Goal: Task Accomplishment & Management: Manage account settings

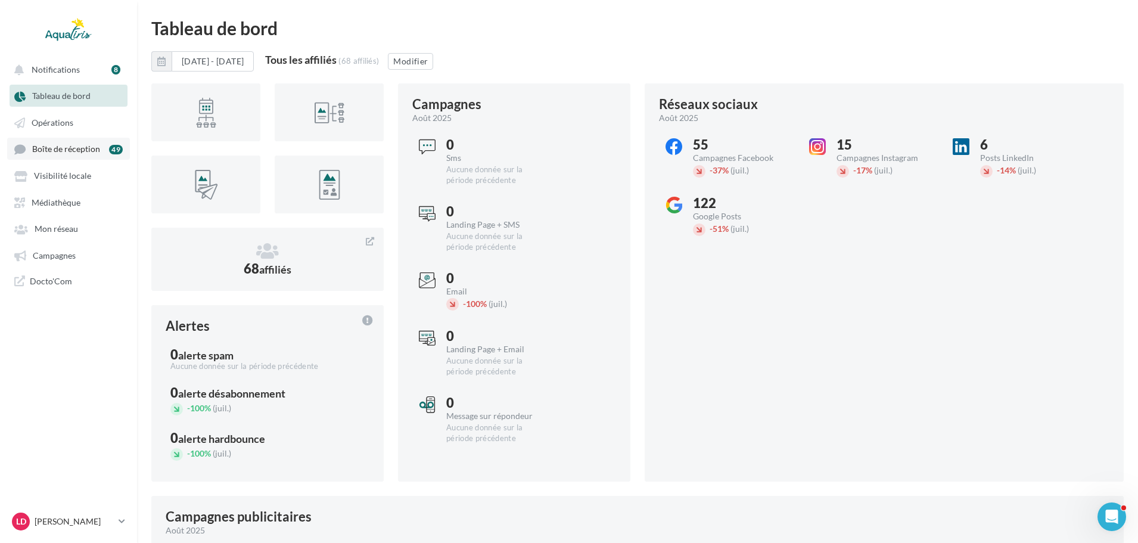
click at [67, 140] on link "Boîte de réception 49" at bounding box center [68, 149] width 123 height 22
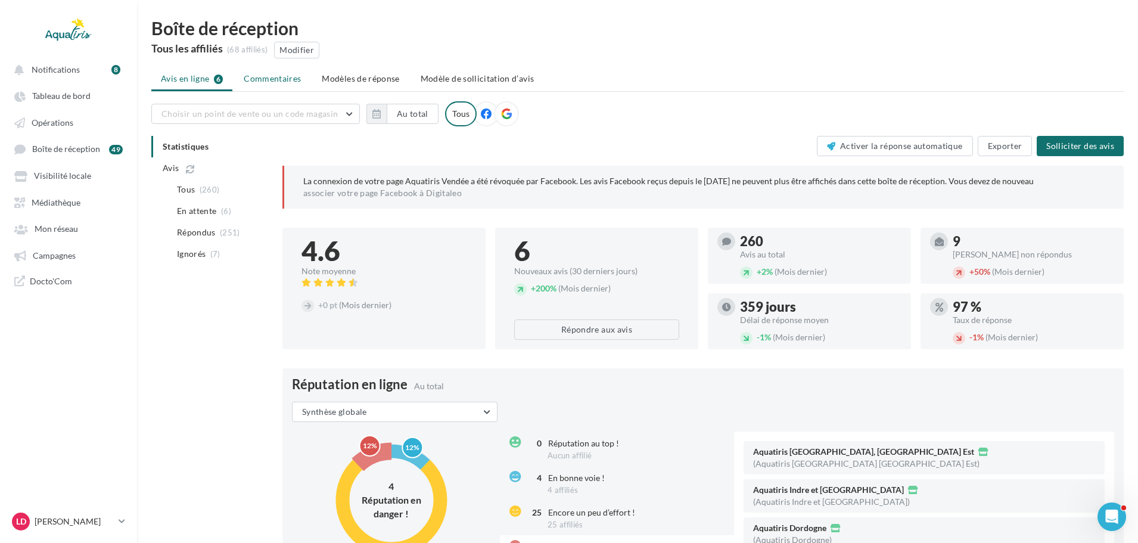
click at [298, 78] on span "Commentaires" at bounding box center [272, 78] width 57 height 10
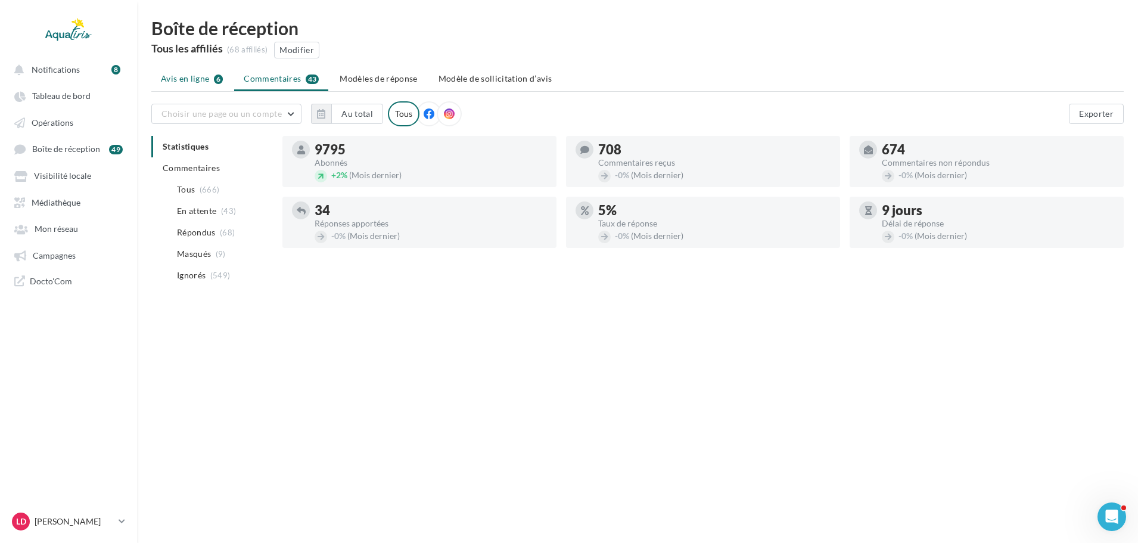
click at [198, 75] on span "Avis en ligne" at bounding box center [185, 79] width 49 height 12
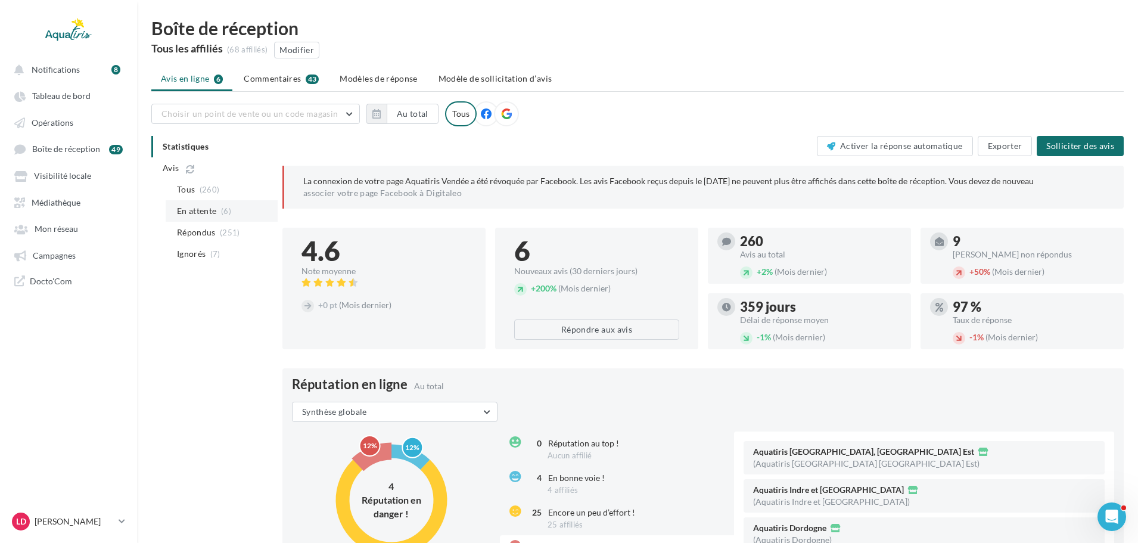
click at [216, 210] on span "En attente" at bounding box center [197, 211] width 40 height 12
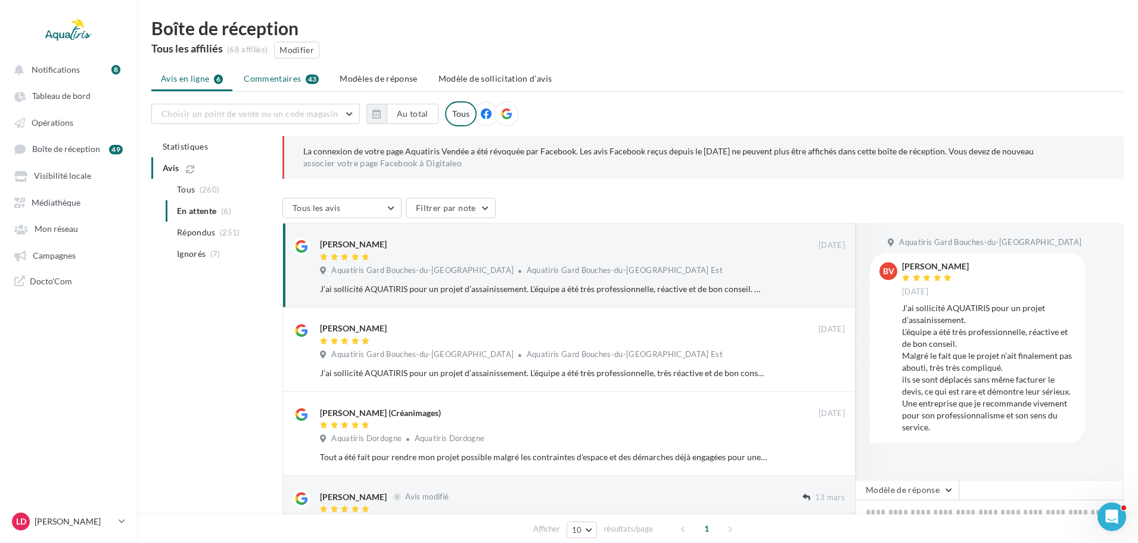
click at [247, 82] on span "Commentaires" at bounding box center [272, 79] width 57 height 12
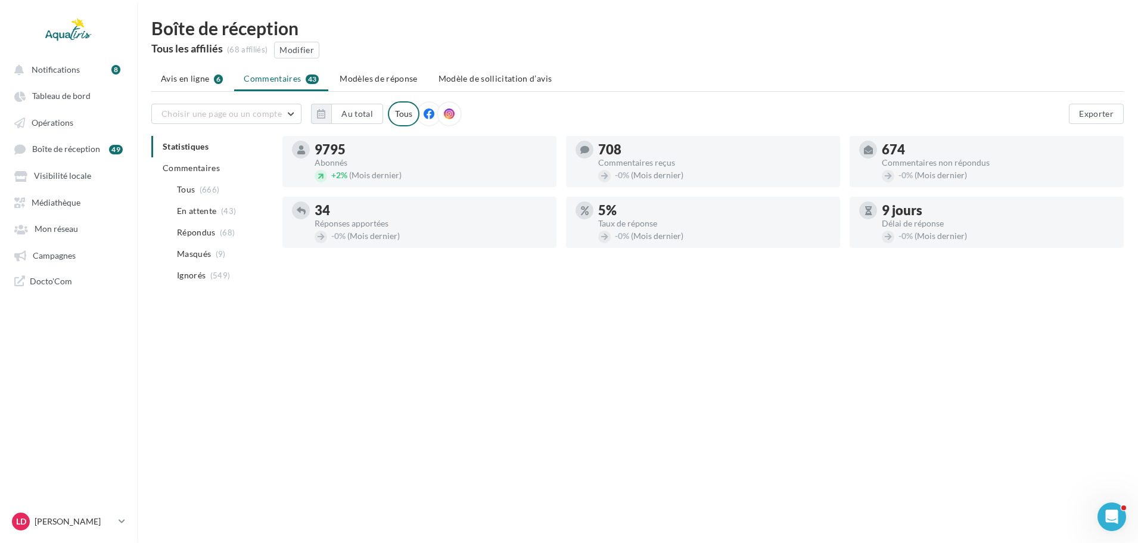
click at [201, 101] on div "Choisir une page ou un compte 2CTP (Soissons) aquasud661109 Aquatiris Aquatiris…" at bounding box center [637, 113] width 972 height 25
click at [201, 119] on button "Choisir une page ou un compte" at bounding box center [226, 114] width 150 height 20
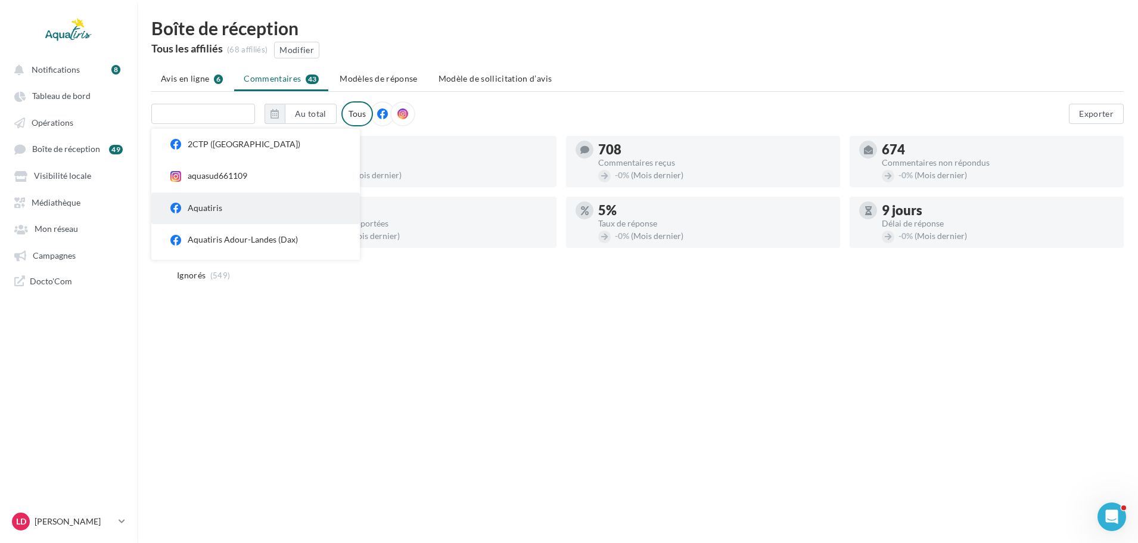
click at [200, 209] on div "Aquatiris" at bounding box center [264, 208] width 153 height 12
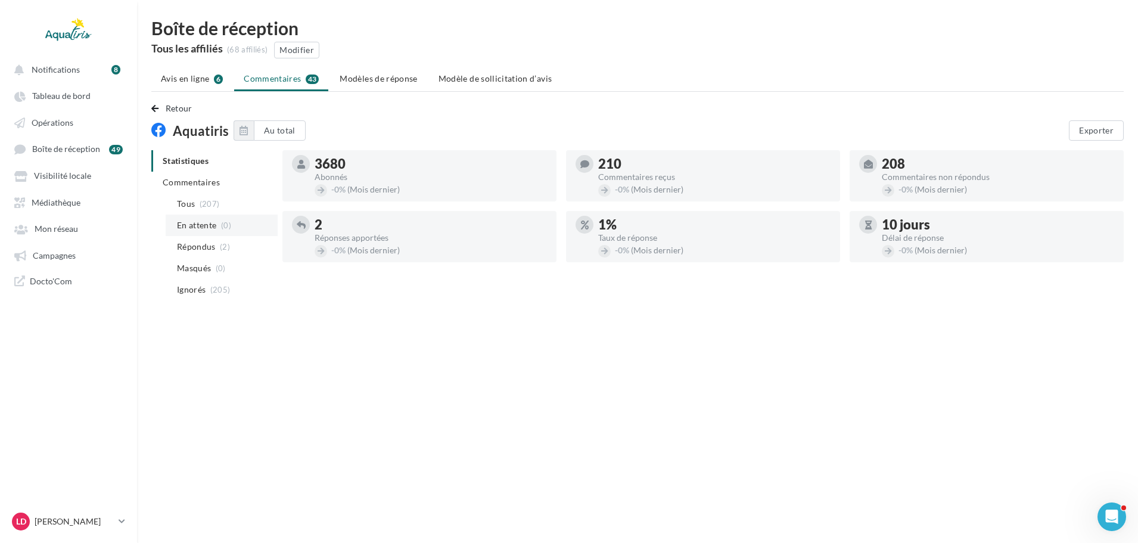
click at [246, 223] on li "En attente (0)" at bounding box center [222, 225] width 112 height 21
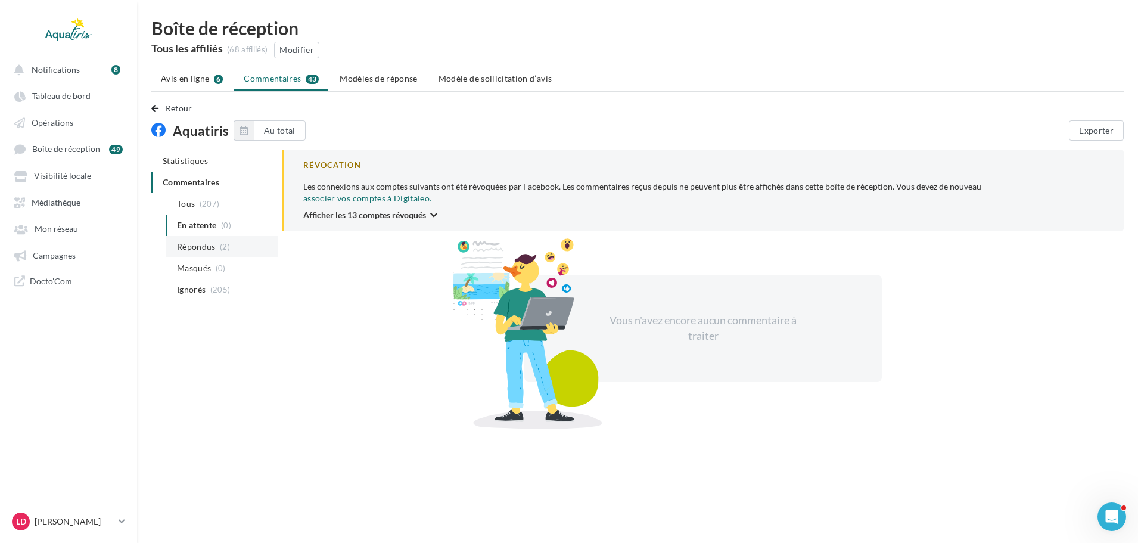
click at [207, 240] on li "Répondus (2)" at bounding box center [222, 246] width 112 height 21
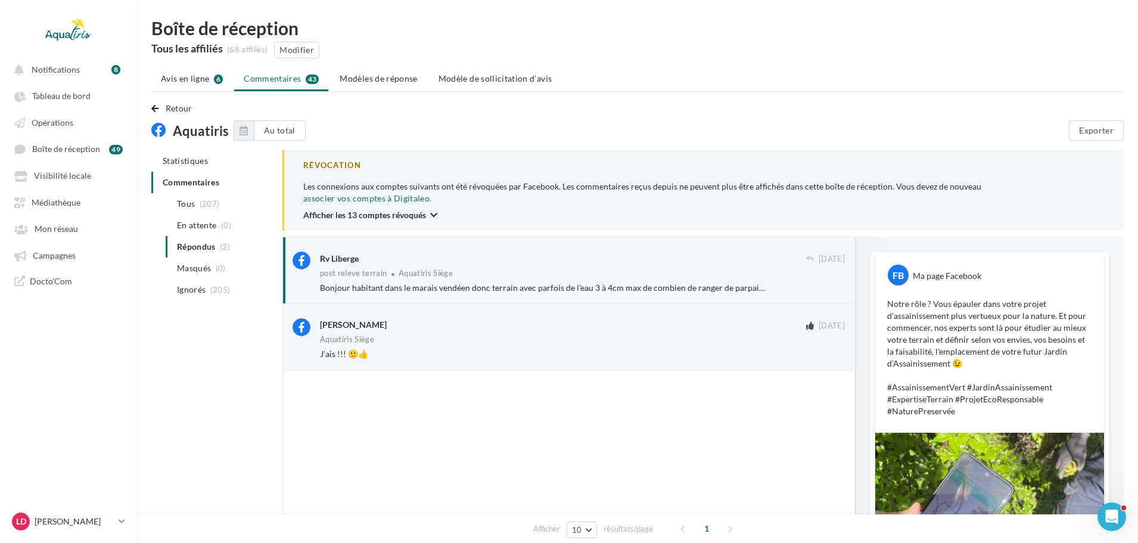
scroll to position [444, 0]
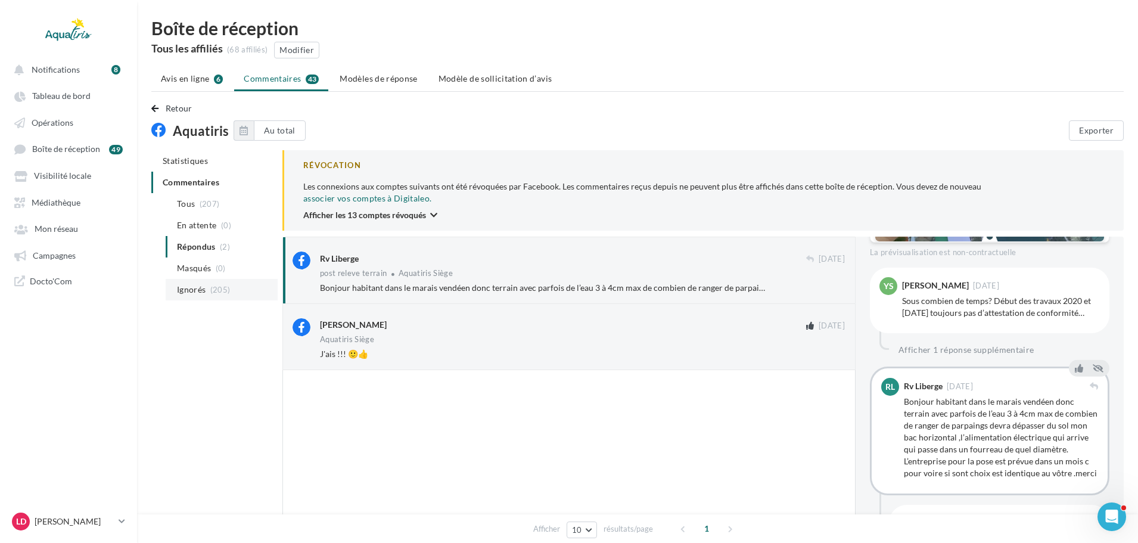
click at [211, 279] on li "Ignorés (205)" at bounding box center [222, 289] width 112 height 21
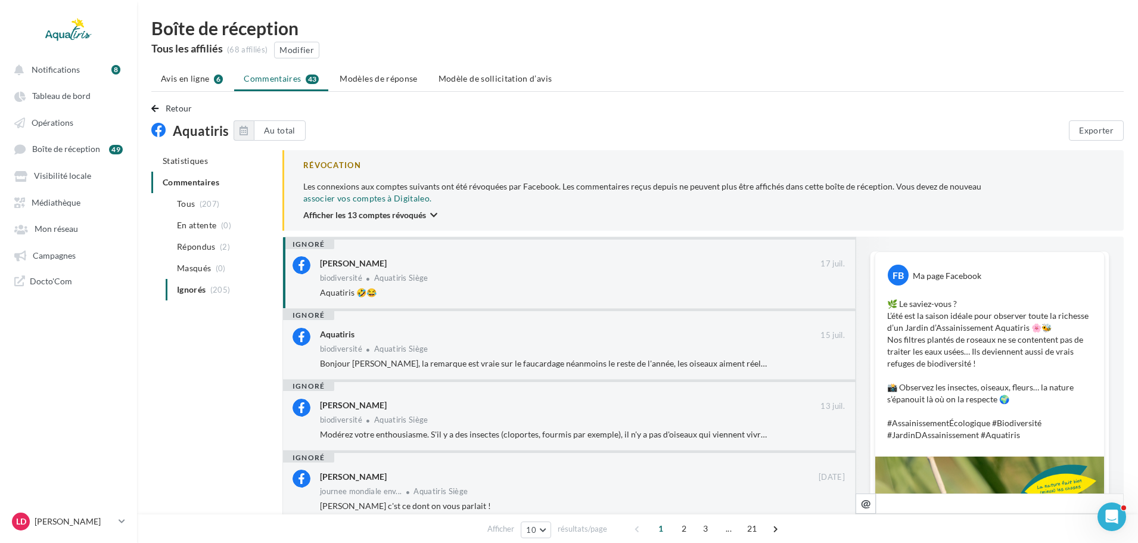
scroll to position [497, 0]
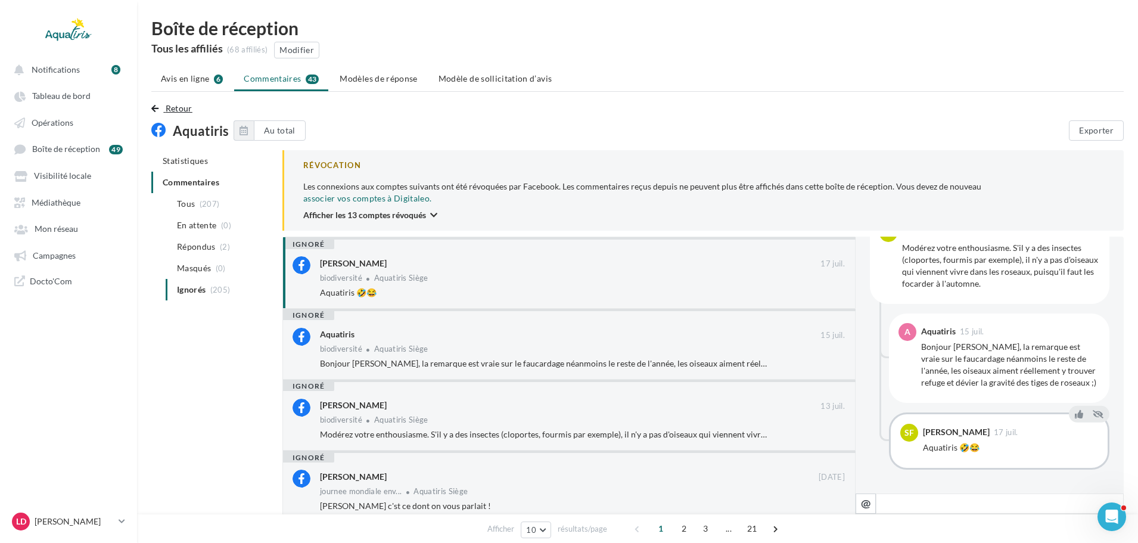
click at [189, 110] on span "Retour" at bounding box center [179, 108] width 27 height 10
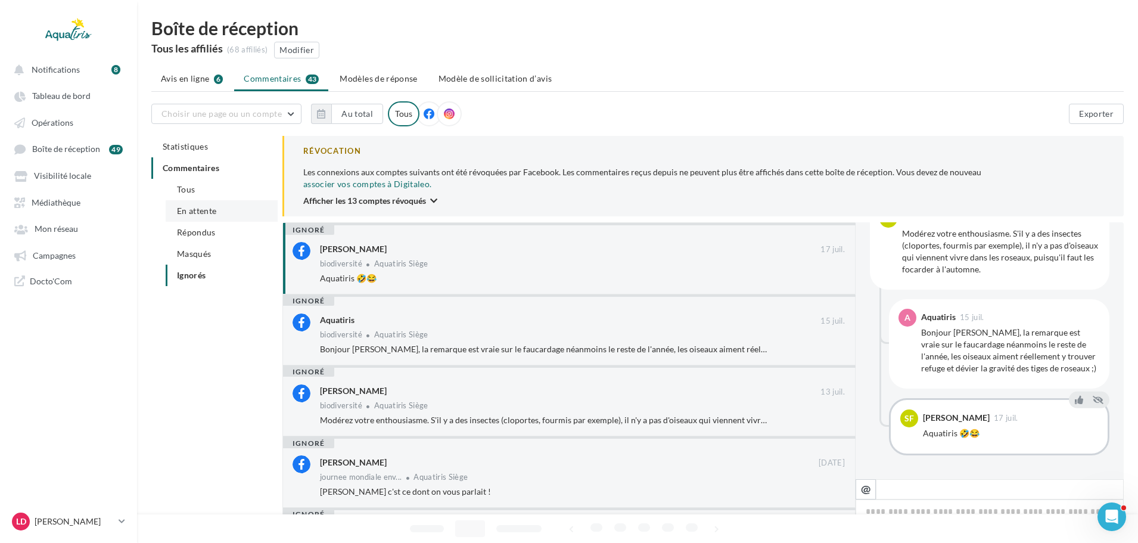
click at [189, 214] on span "En attente" at bounding box center [197, 211] width 40 height 10
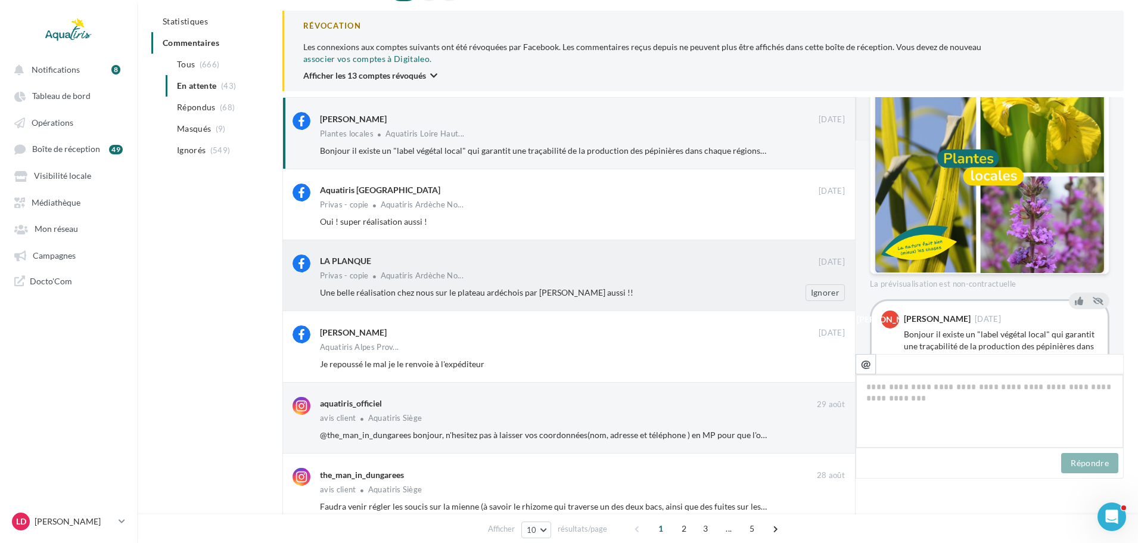
scroll to position [0, 0]
